Goal: Task Accomplishment & Management: Use online tool/utility

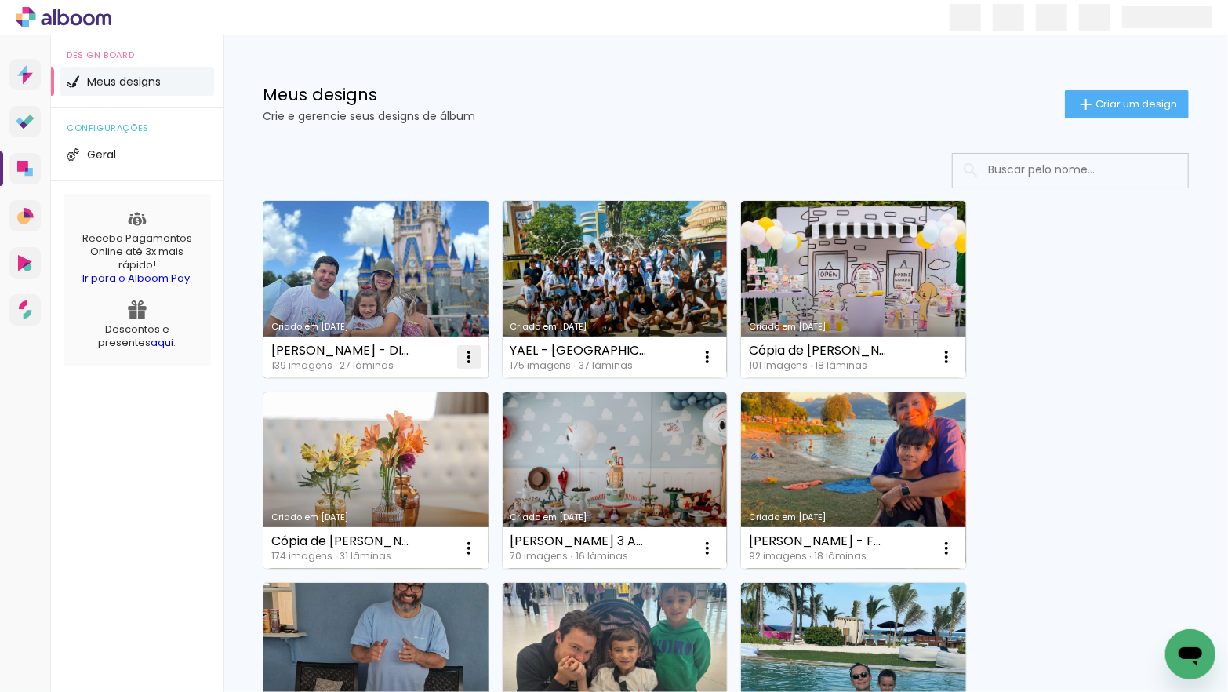
click at [475, 354] on iron-icon at bounding box center [468, 356] width 19 height 19
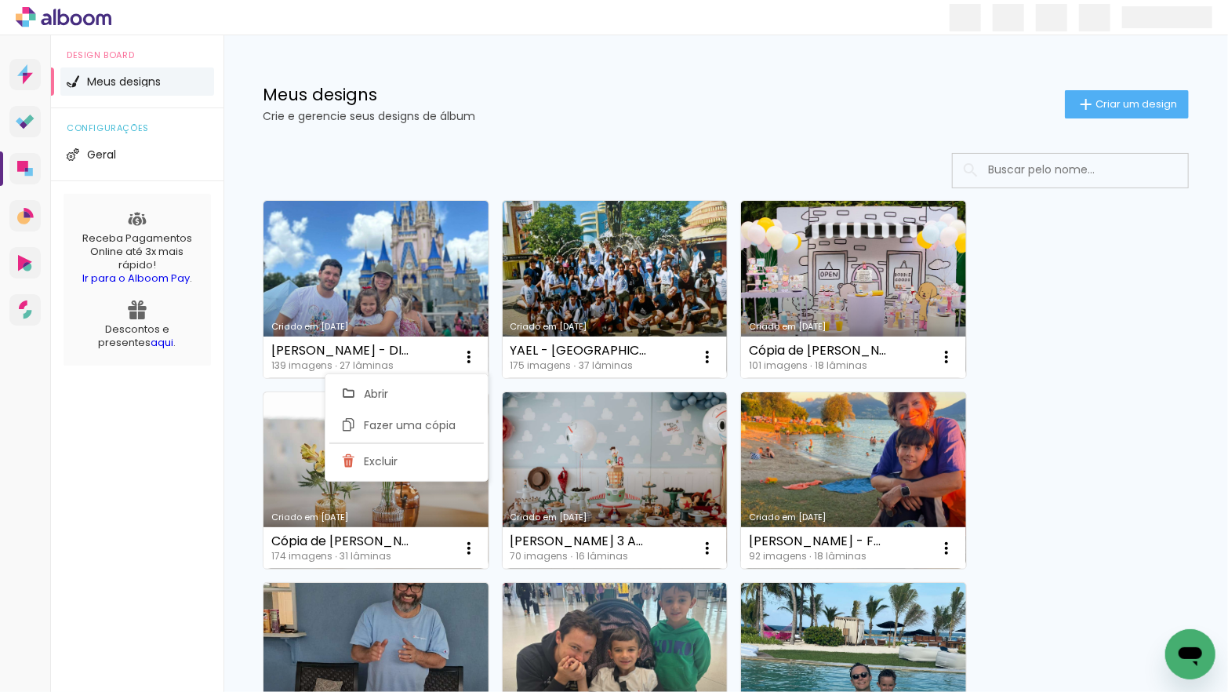
click at [442, 422] on span "Fazer uma cópia" at bounding box center [410, 424] width 92 height 11
type input "Cópia de [PERSON_NAME] - DISNEY"
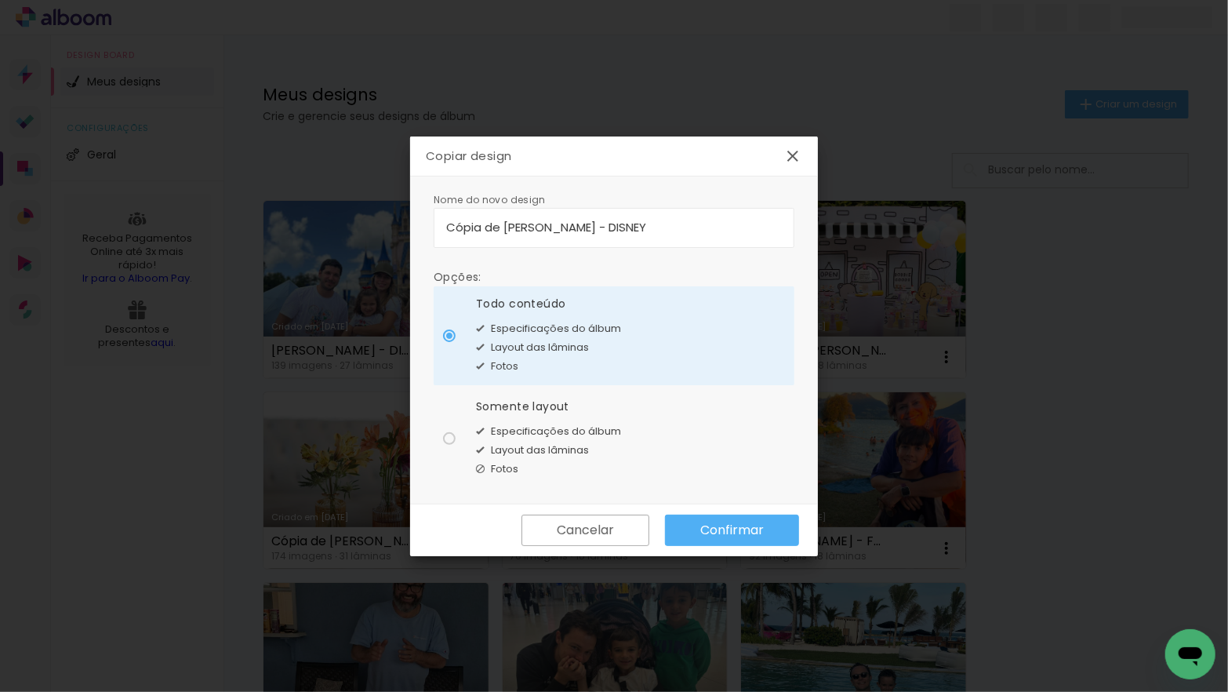
click at [0, 0] on slot "Confirmar" at bounding box center [0, 0] width 0 height 0
